Goal: Task Accomplishment & Management: Use online tool/utility

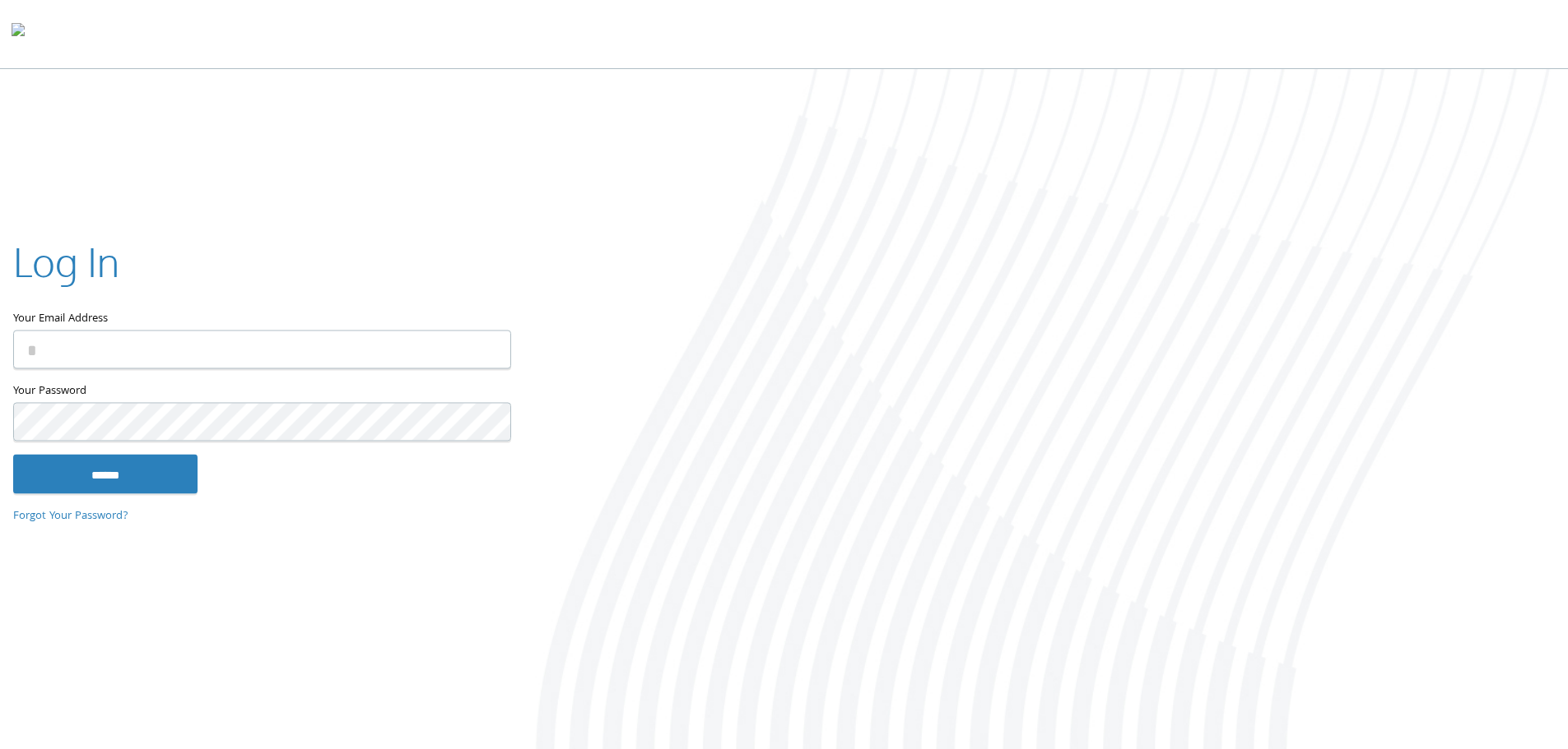
click at [226, 350] on input "Your Email Address" at bounding box center [262, 349] width 498 height 38
type input "**********"
click at [13, 454] on input "******" at bounding box center [105, 473] width 185 height 39
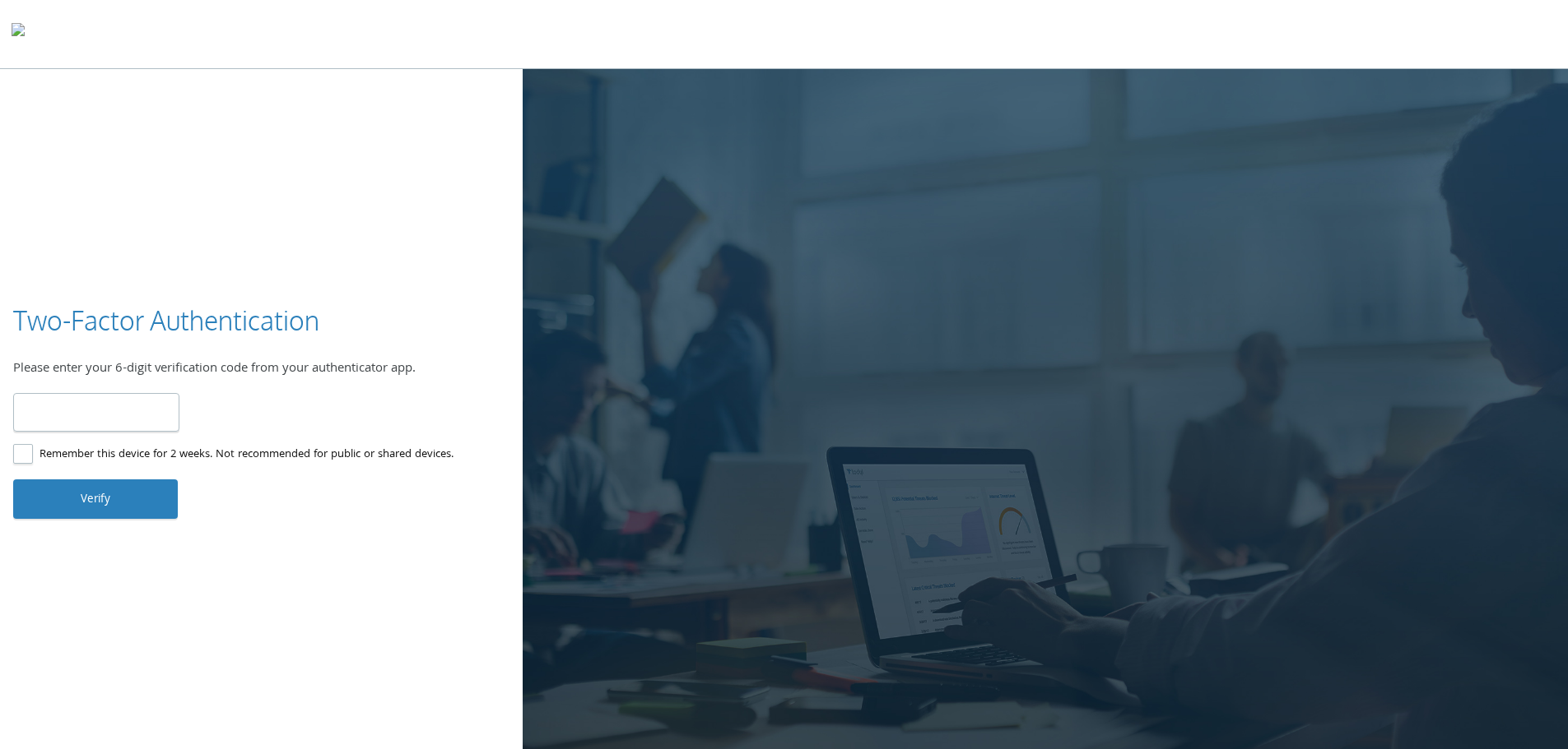
type input "******"
